Goal: Task Accomplishment & Management: Complete application form

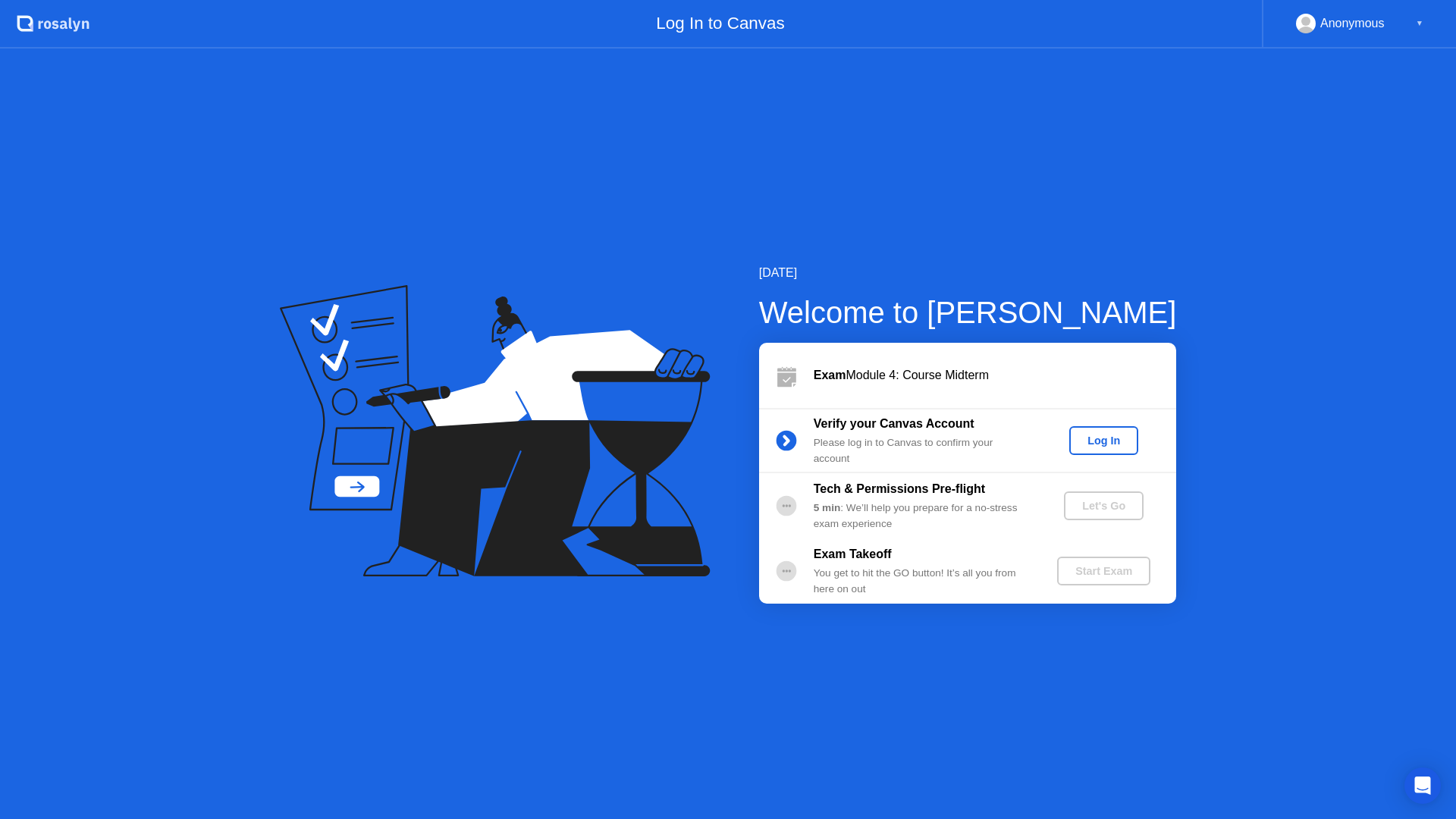
click at [1098, 440] on div "Log In" at bounding box center [1103, 440] width 57 height 12
click at [1088, 506] on div "Let's Go" at bounding box center [1103, 505] width 68 height 12
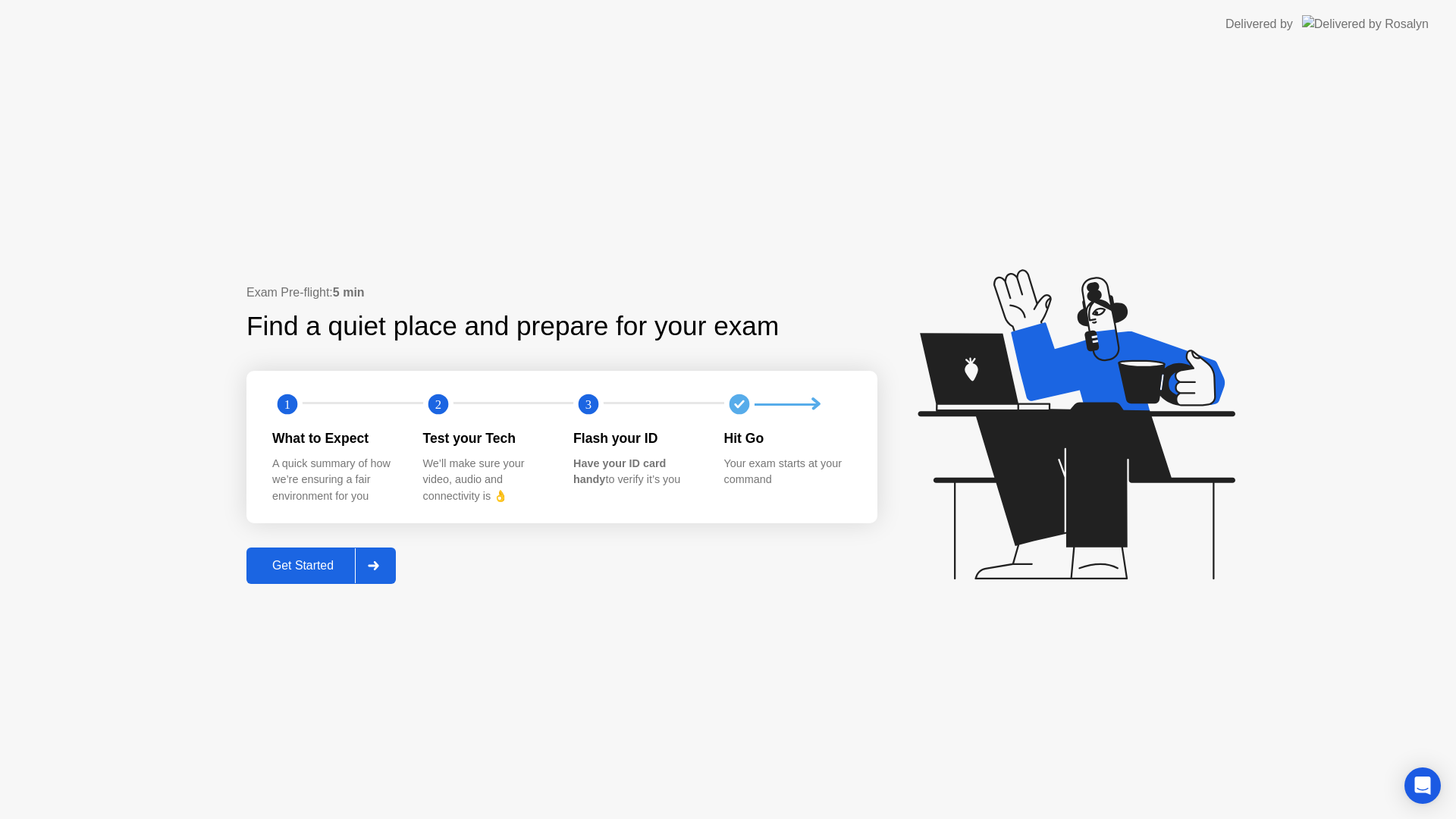
click at [298, 563] on div "Get Started" at bounding box center [303, 566] width 104 height 14
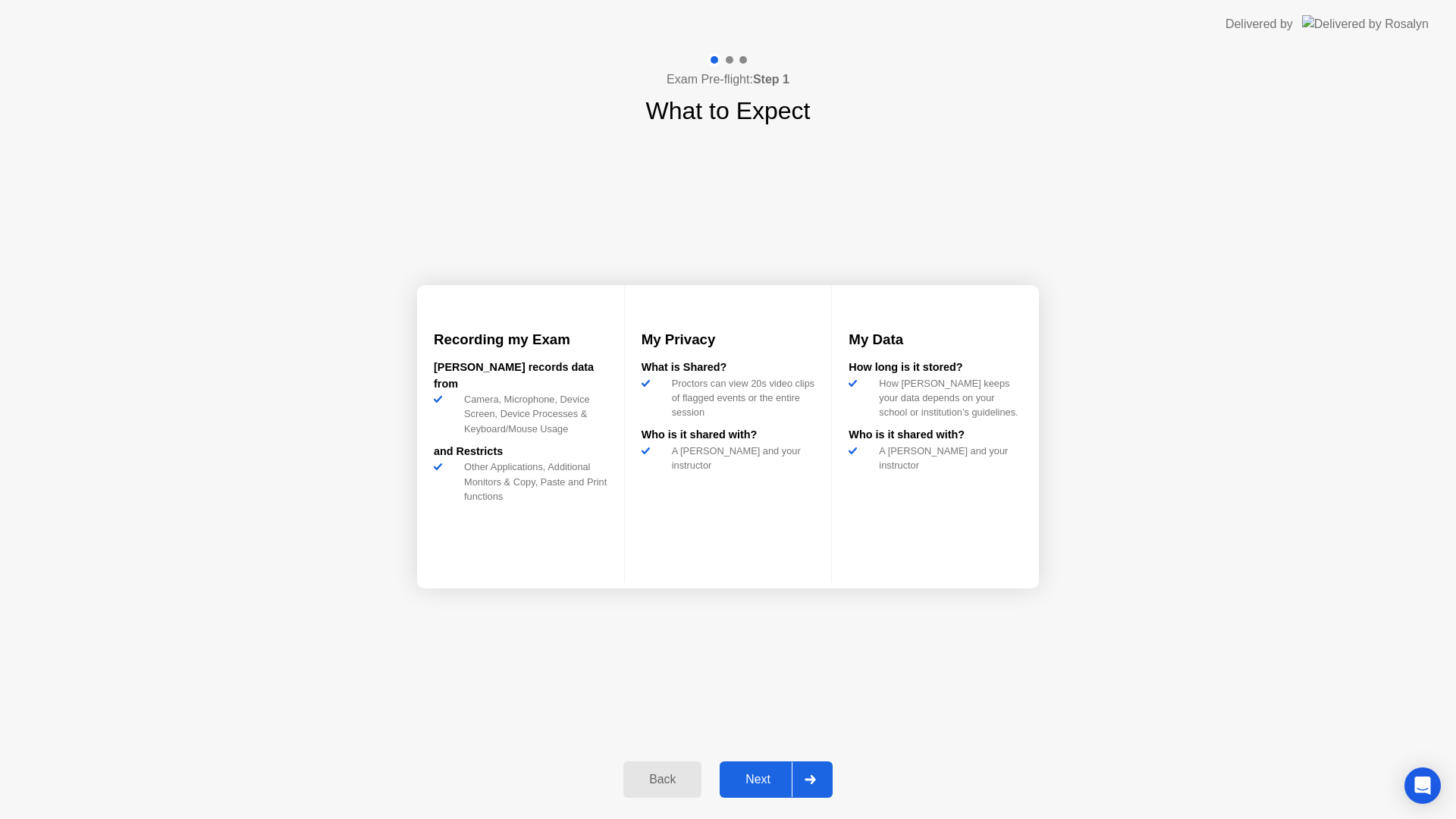
click at [746, 778] on div "Next" at bounding box center [757, 779] width 68 height 14
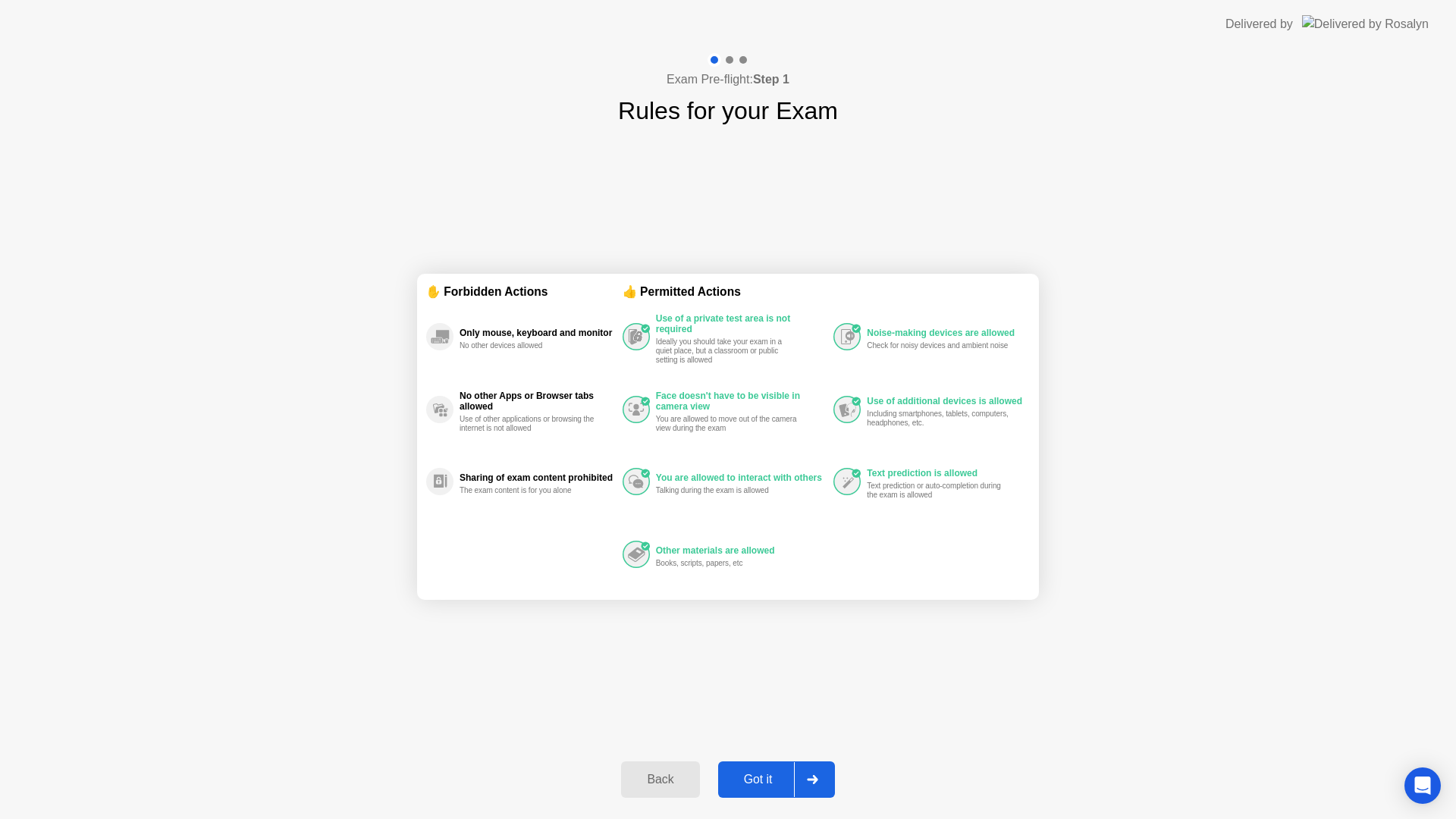
click at [759, 786] on div "Got it" at bounding box center [757, 779] width 71 height 14
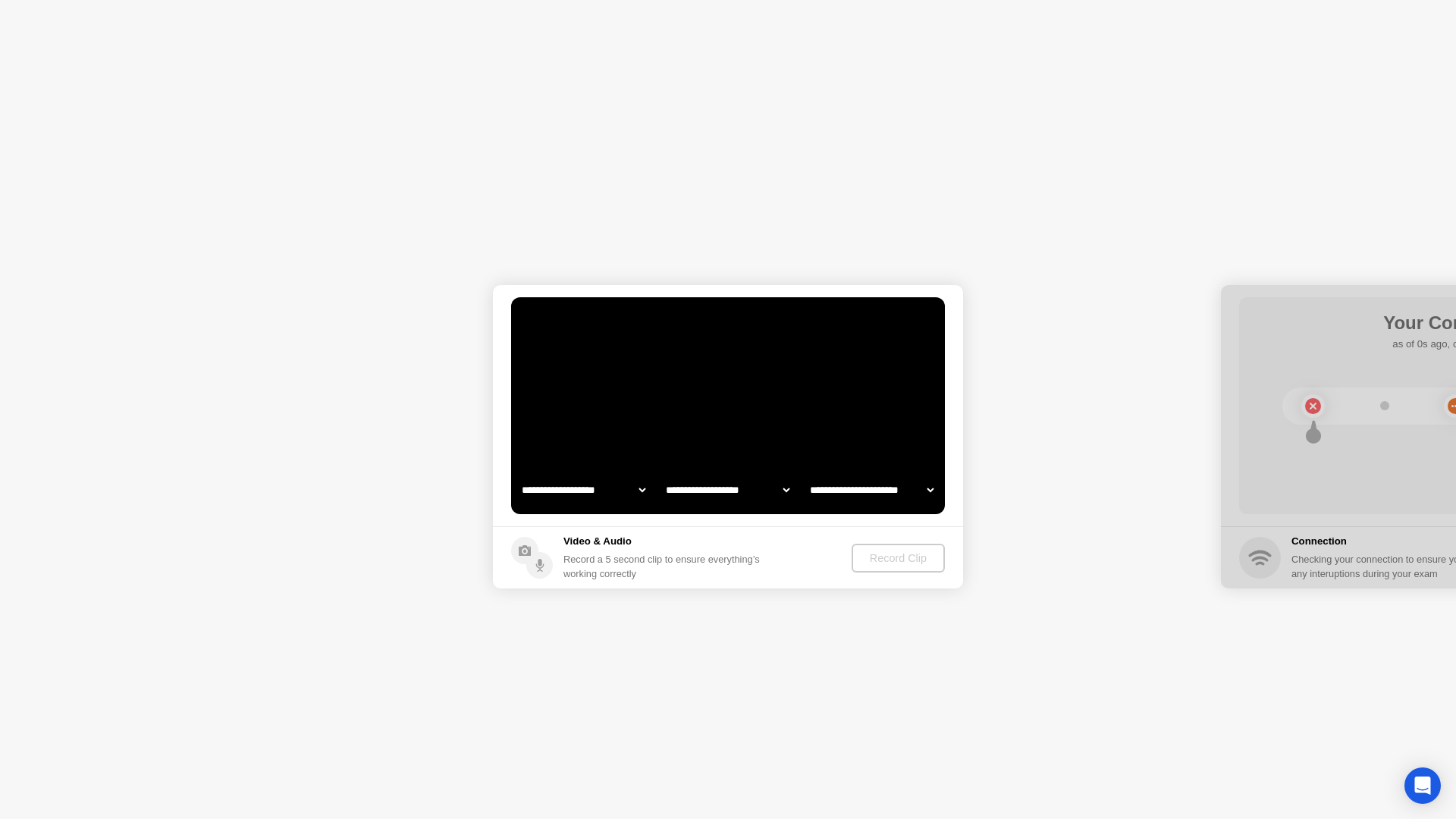
select select "**********"
select select "*******"
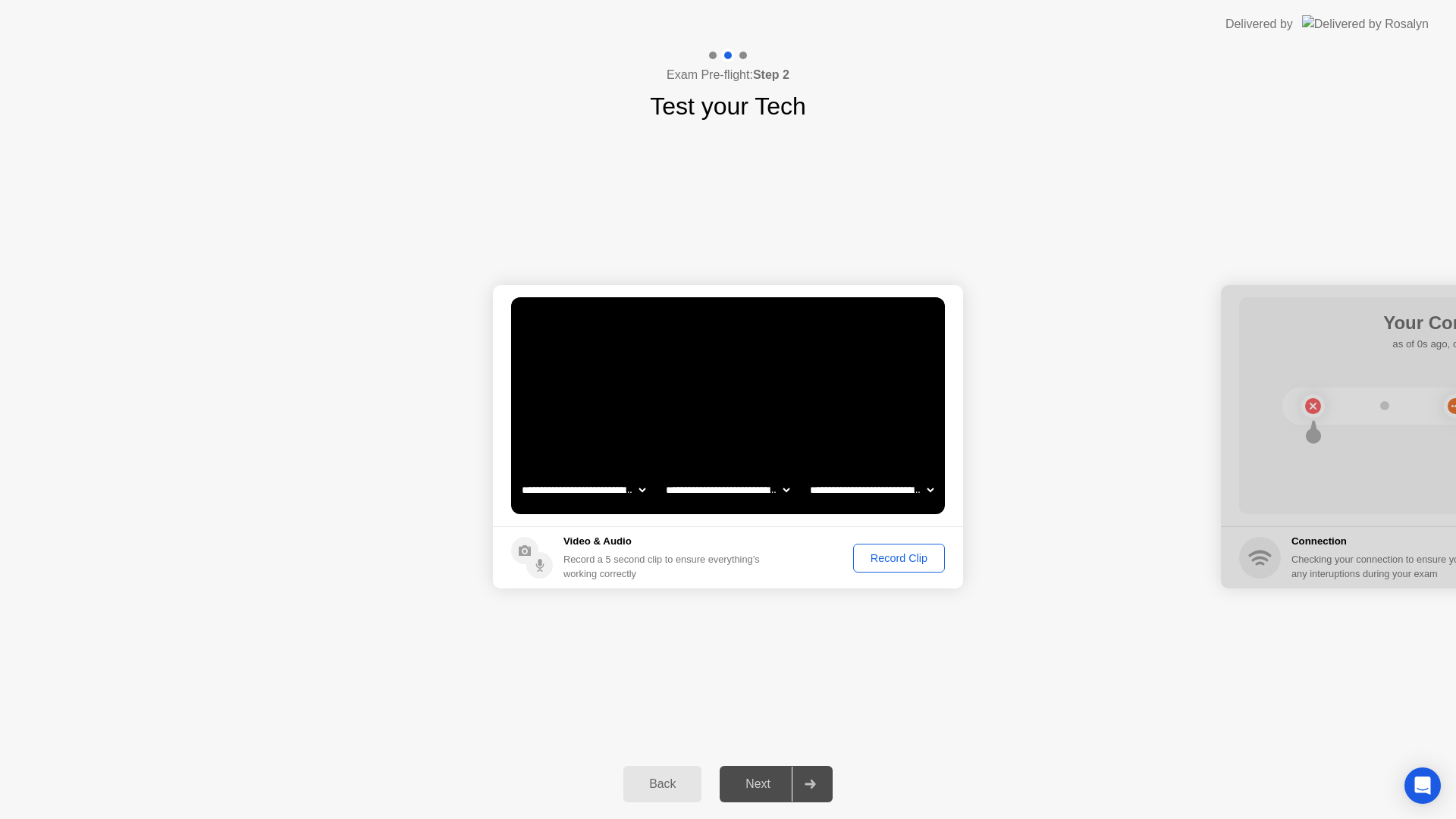
click at [895, 564] on div "Record Clip" at bounding box center [899, 558] width 81 height 12
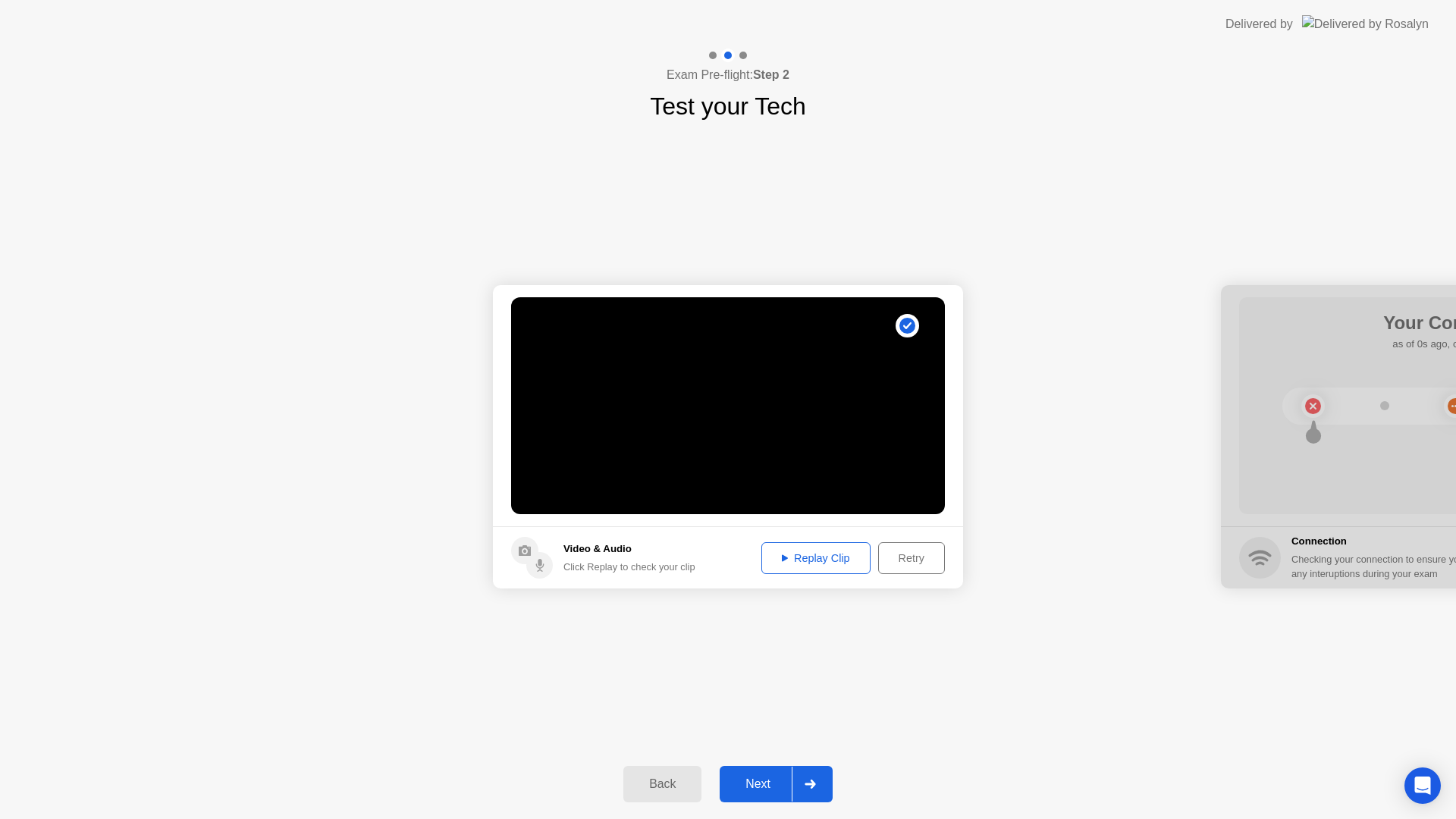
click at [832, 561] on div "Replay Clip" at bounding box center [816, 558] width 99 height 12
click at [761, 795] on button "Next" at bounding box center [776, 784] width 113 height 37
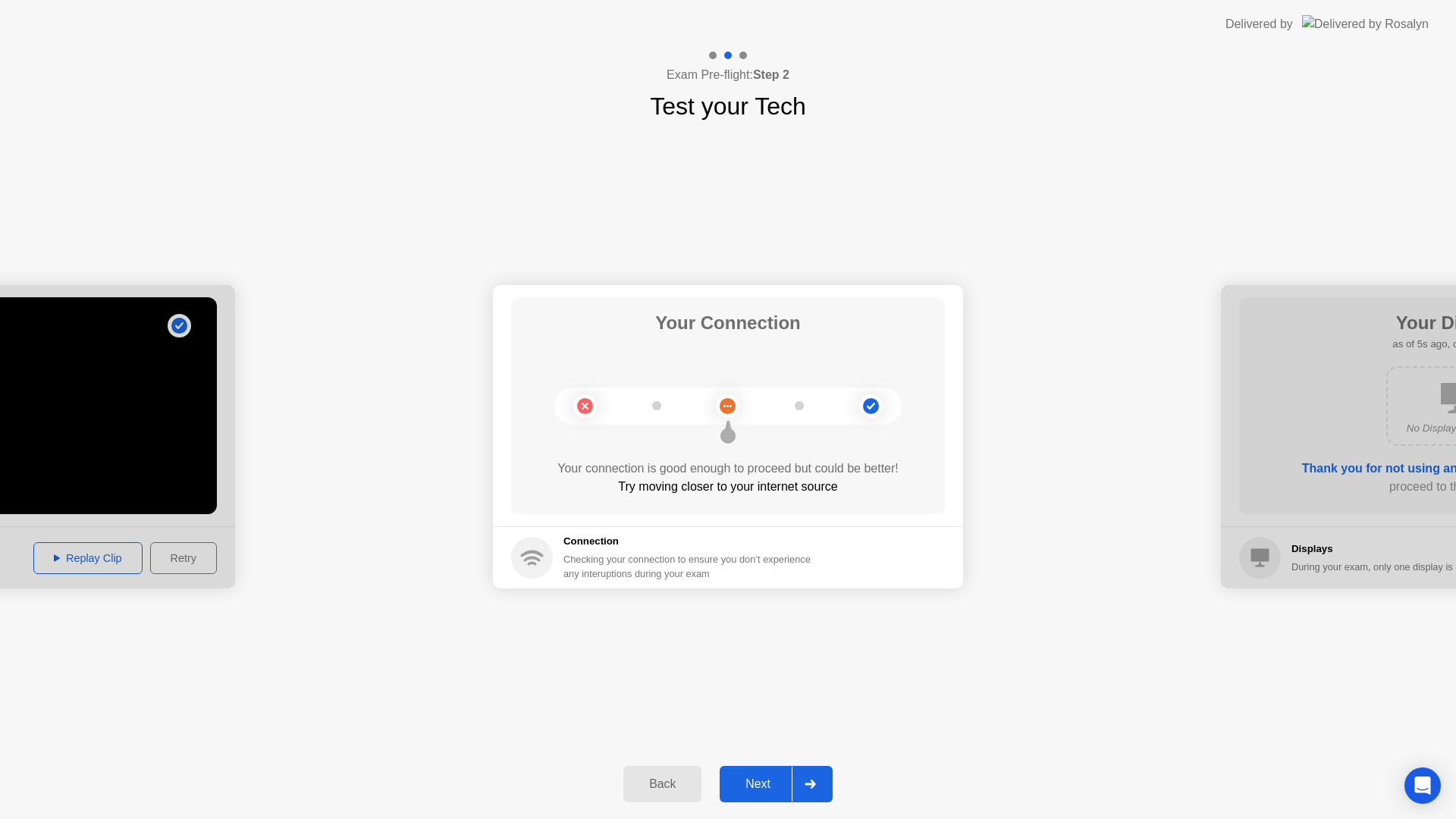
click at [763, 778] on div "Next" at bounding box center [757, 784] width 68 height 14
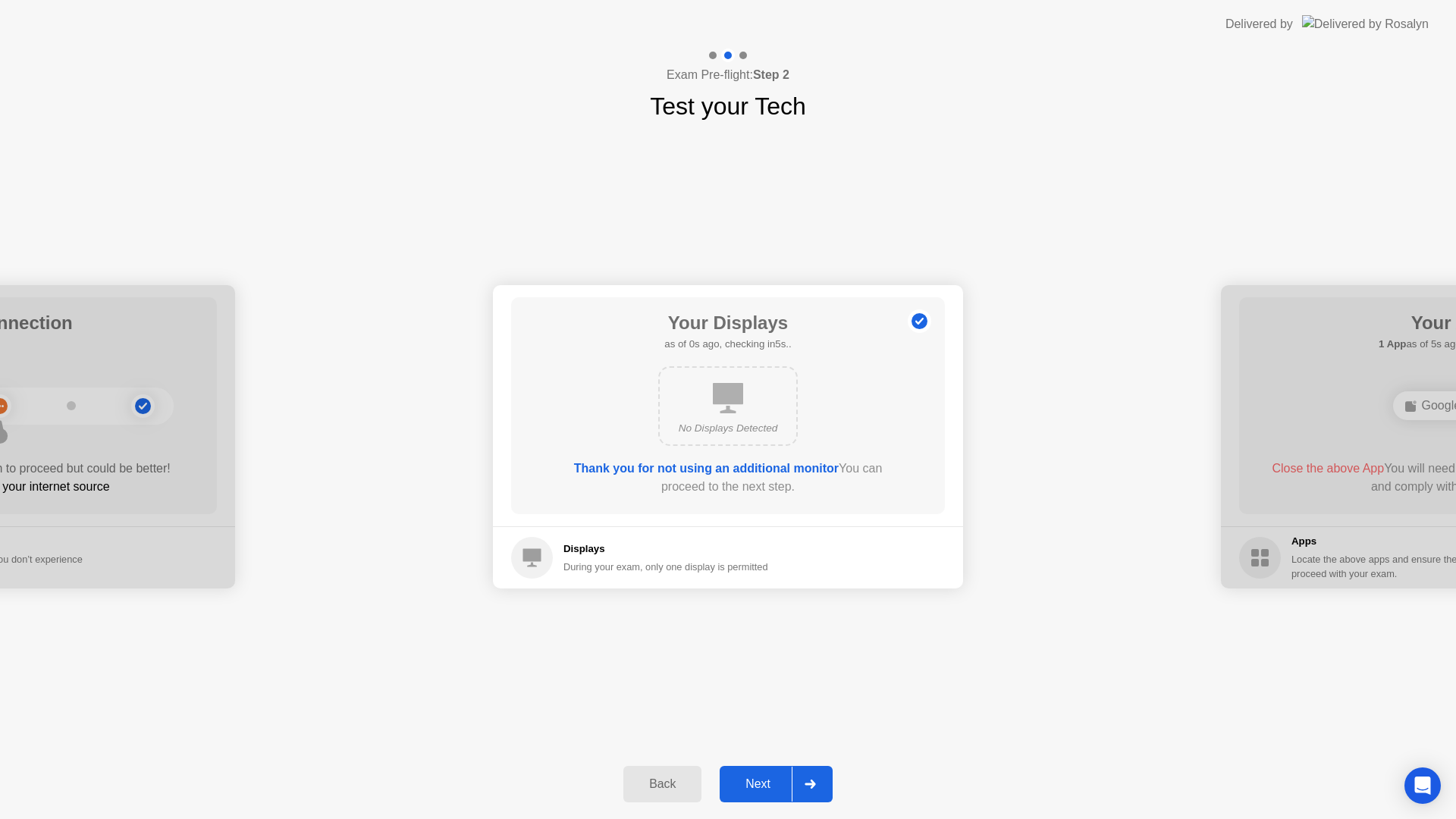
click at [753, 414] on div "No Displays Detected" at bounding box center [727, 406] width 139 height 80
click at [781, 778] on div "Next" at bounding box center [757, 784] width 68 height 14
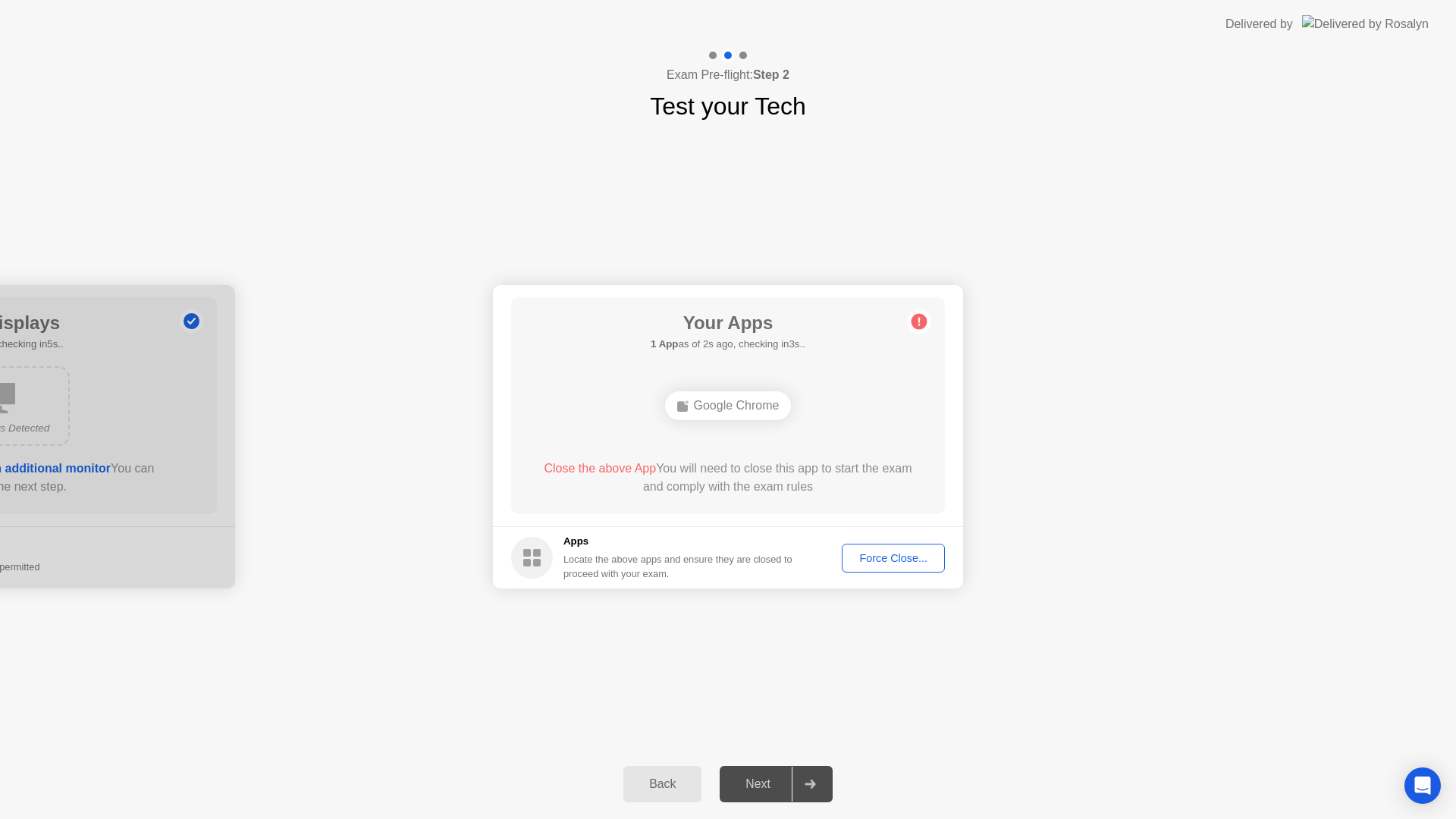
click at [881, 562] on div "Force Close..." at bounding box center [893, 558] width 92 height 12
click at [758, 407] on div "Google Chrome" at bounding box center [728, 406] width 127 height 29
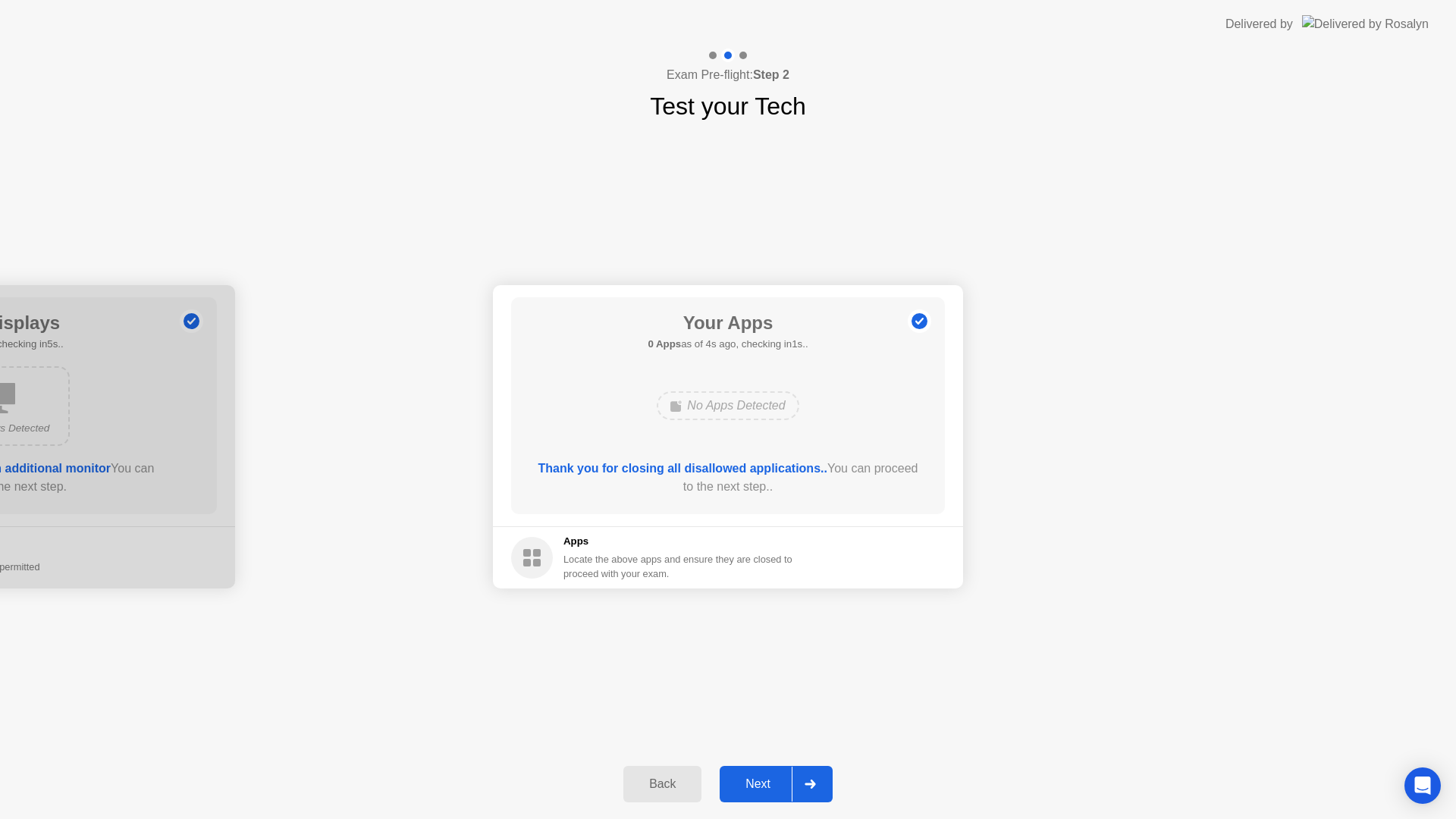
click at [763, 784] on div "Next" at bounding box center [757, 784] width 68 height 14
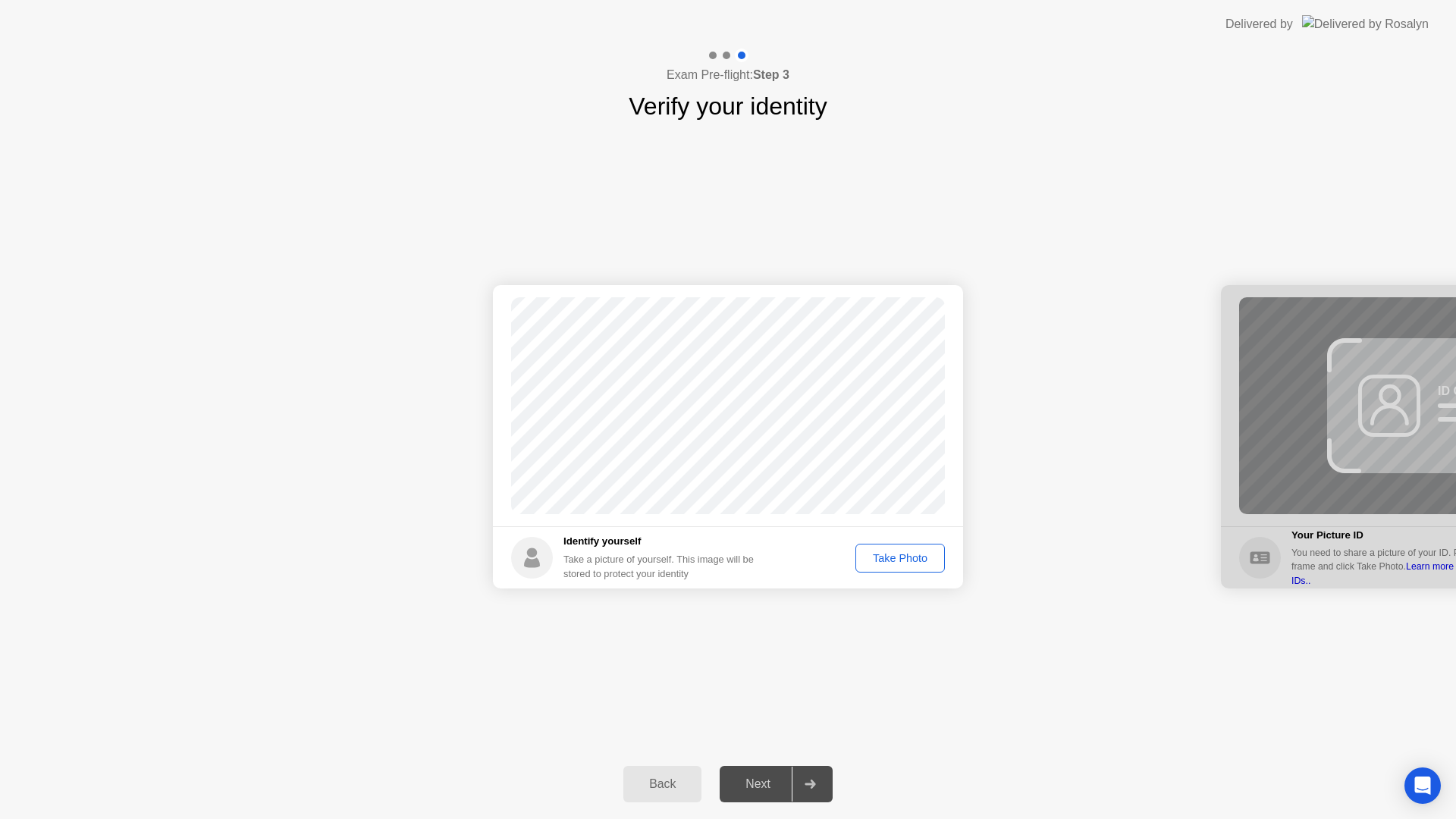
click at [890, 564] on div "Take Photo" at bounding box center [899, 558] width 79 height 12
click at [780, 791] on div "Next" at bounding box center [757, 784] width 68 height 14
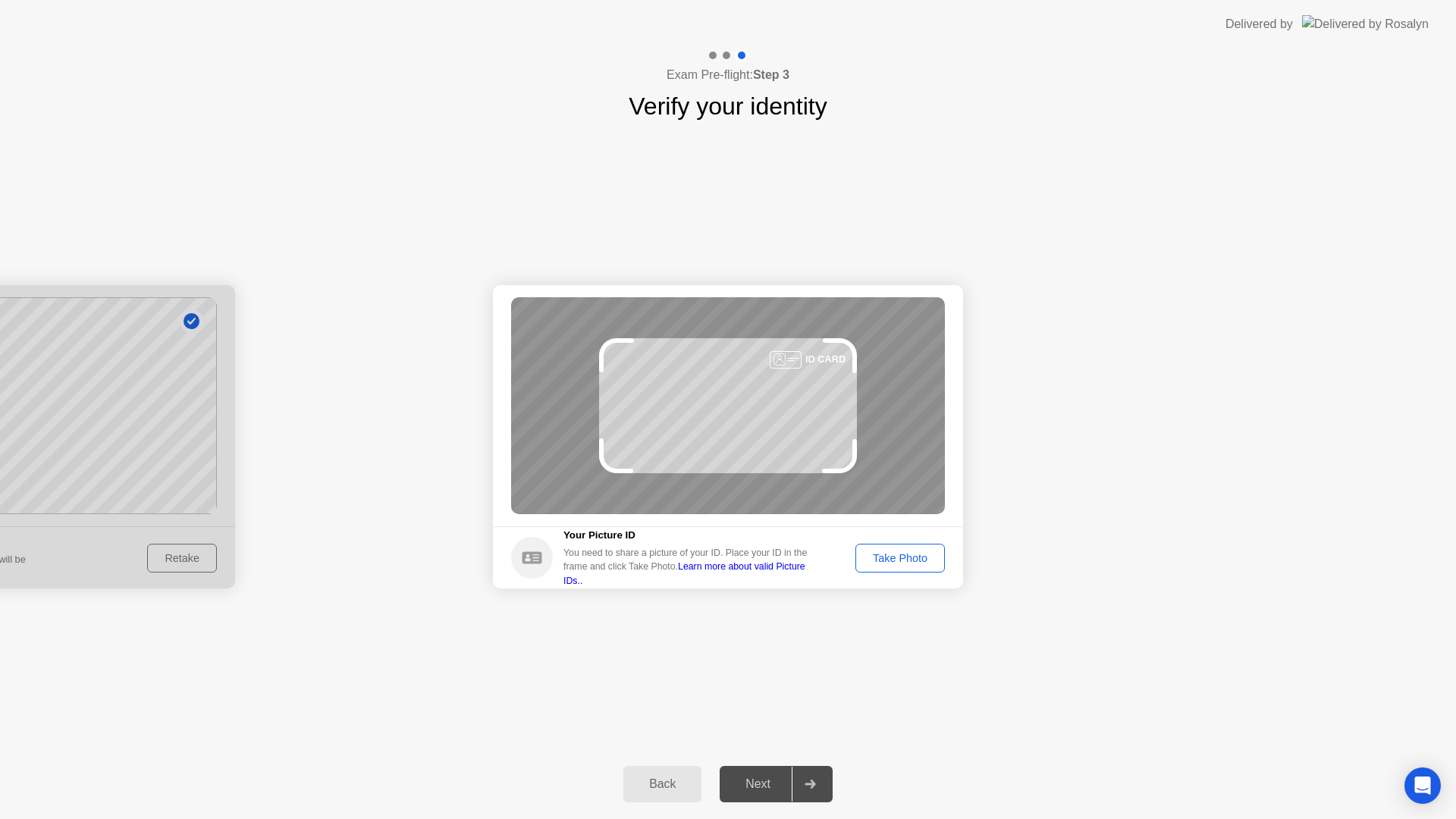
click at [901, 561] on div "Take Photo" at bounding box center [899, 558] width 79 height 12
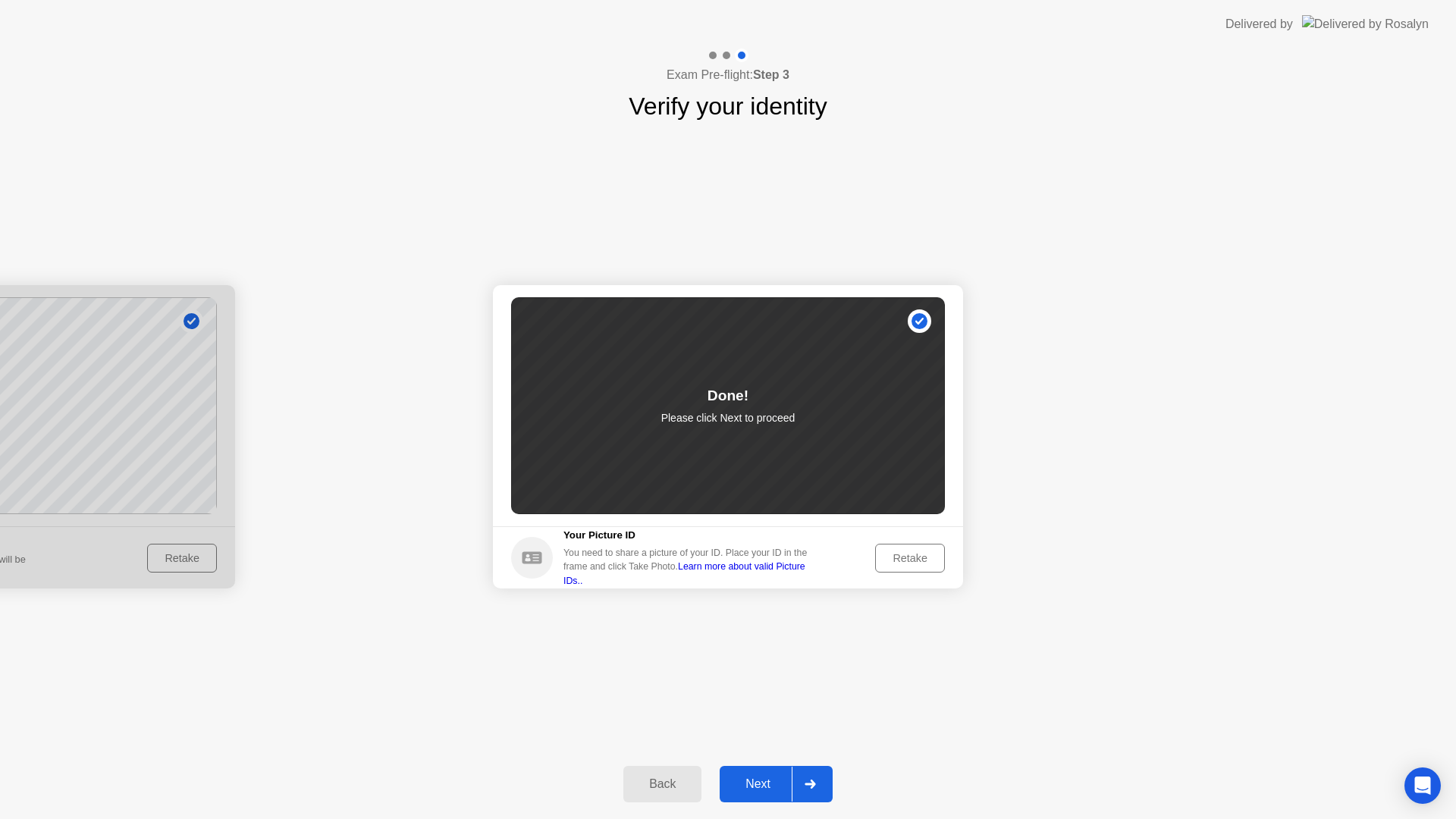
click at [796, 781] on div at bounding box center [810, 784] width 37 height 35
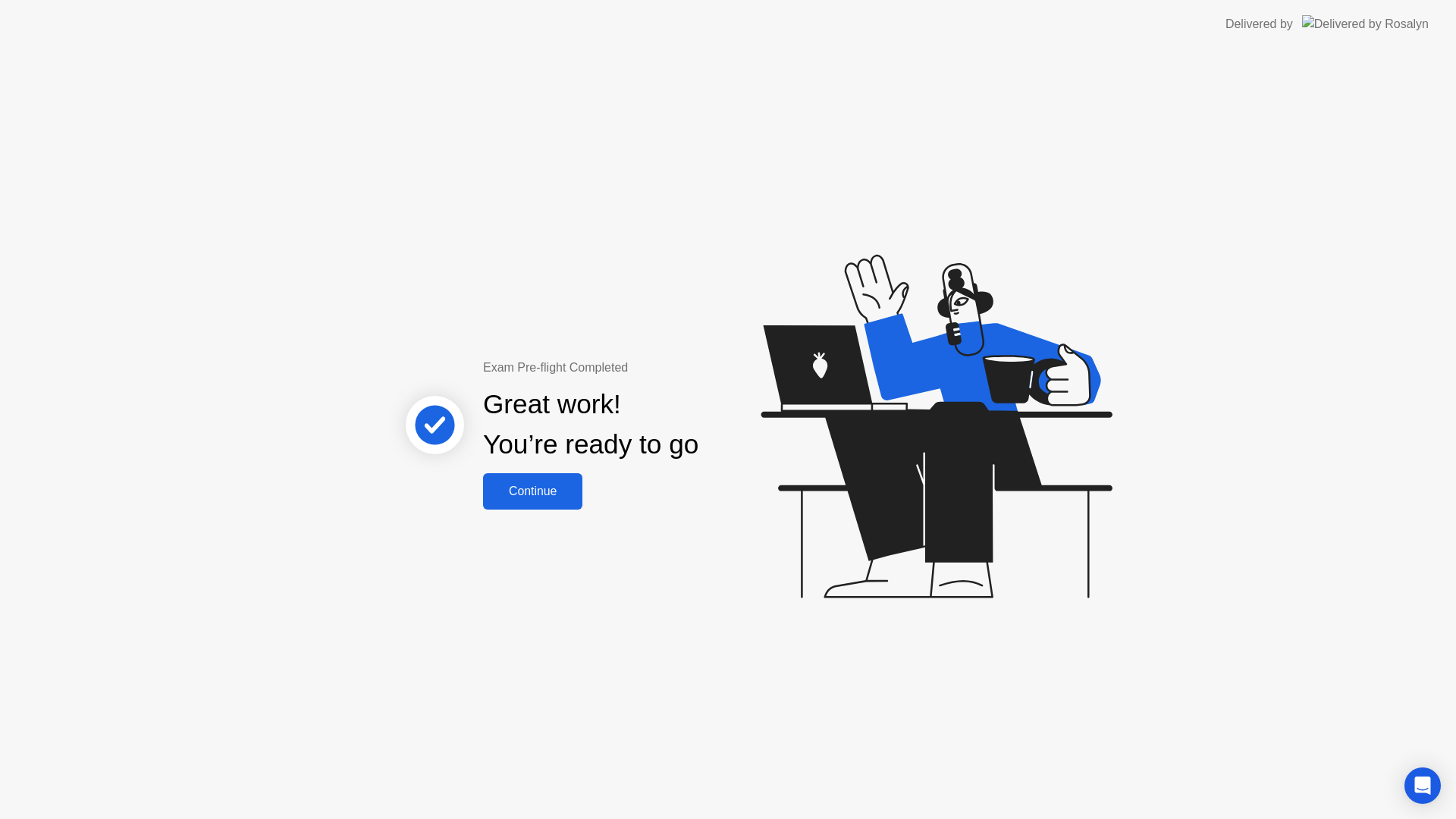
click at [531, 502] on button "Continue" at bounding box center [532, 492] width 100 height 37
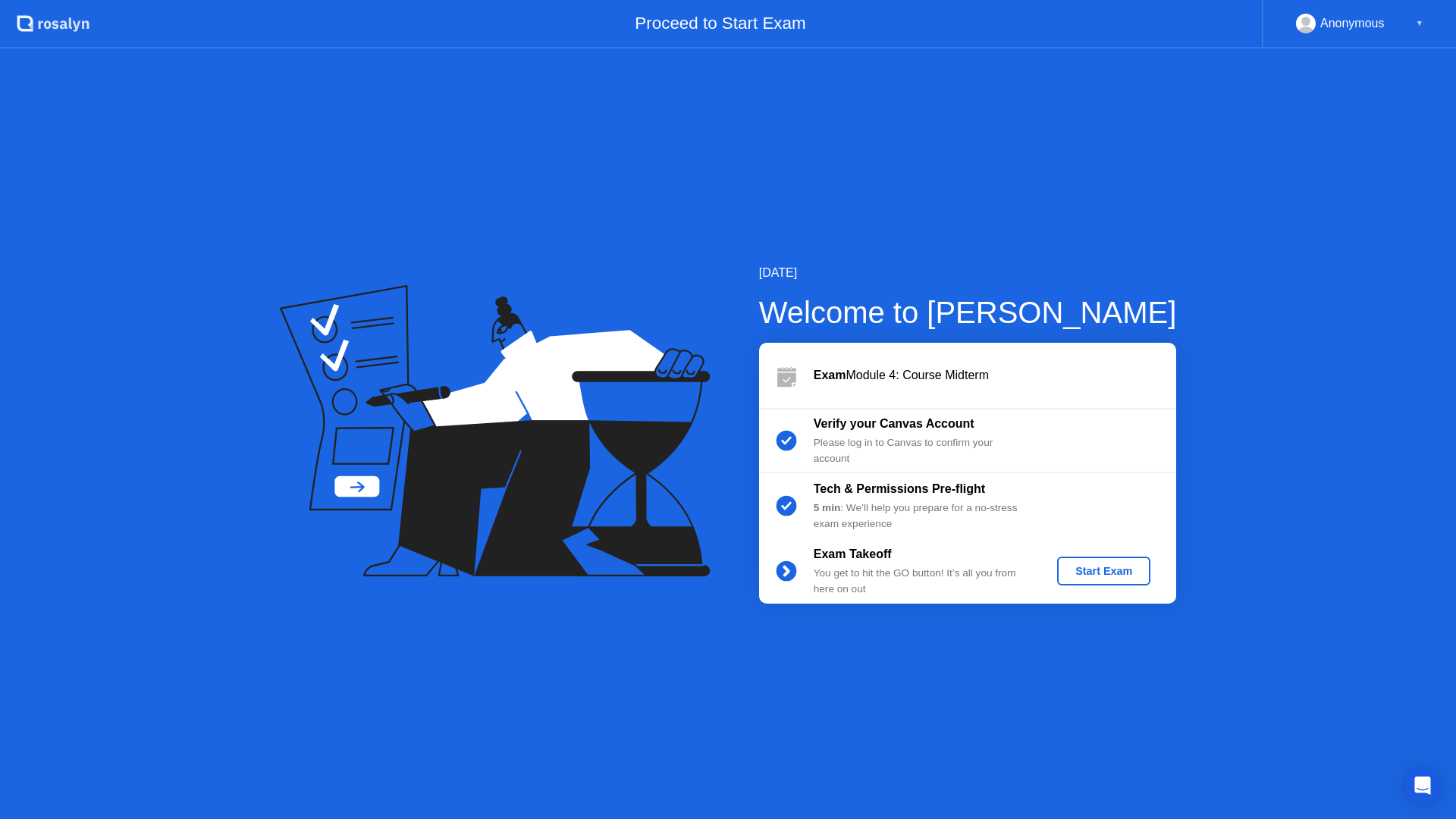
click at [1087, 568] on div "Start Exam" at bounding box center [1104, 570] width 81 height 12
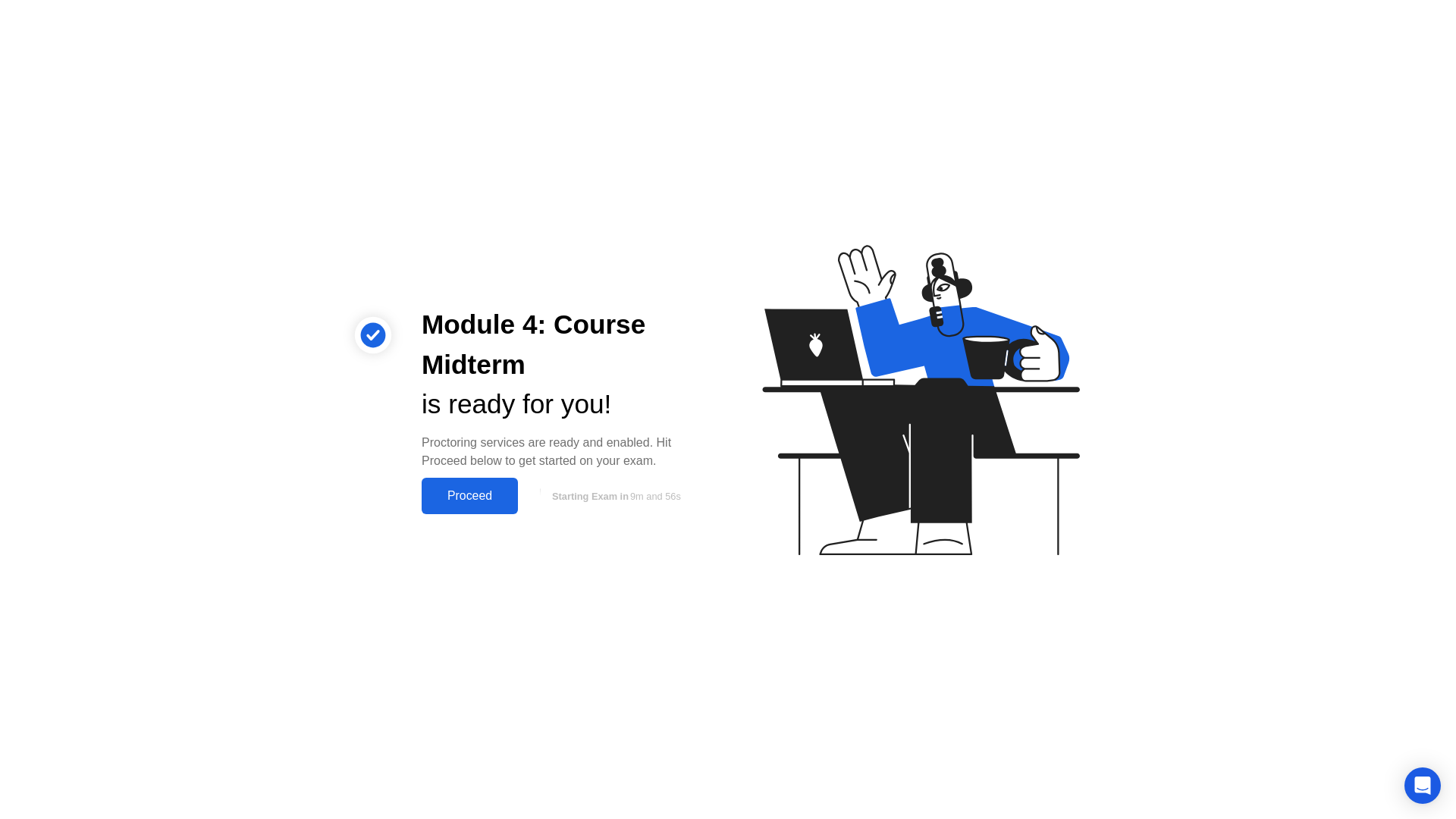
click at [487, 498] on div "Proceed" at bounding box center [469, 496] width 87 height 14
